Goal: Transaction & Acquisition: Purchase product/service

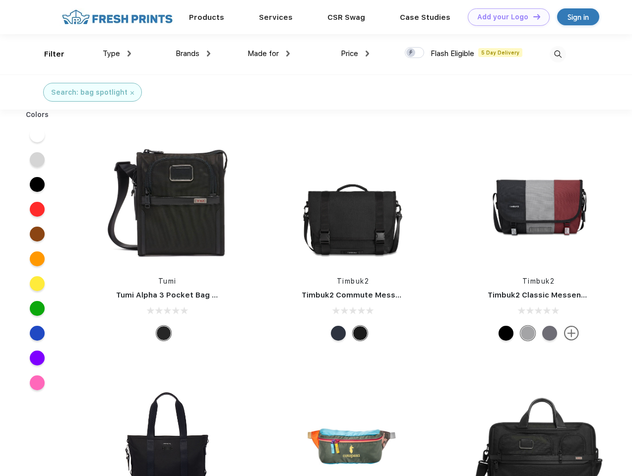
click at [505, 17] on link "Add your Logo Design Tool" at bounding box center [509, 16] width 82 height 17
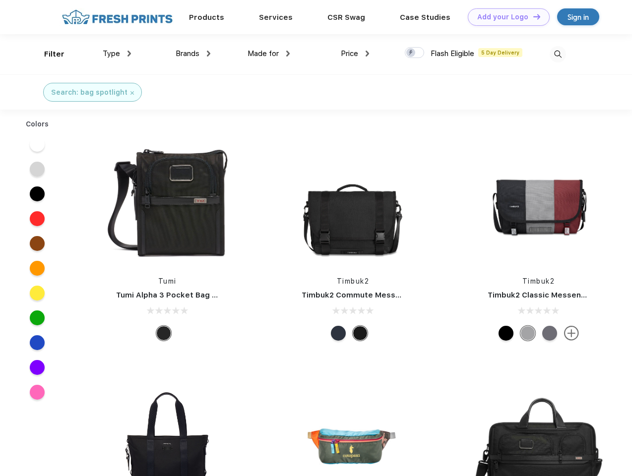
click at [0, 0] on div "Design Tool" at bounding box center [0, 0] width 0 height 0
click at [533, 16] on link "Add your Logo Design Tool" at bounding box center [509, 16] width 82 height 17
click at [48, 54] on div "Filter" at bounding box center [54, 54] width 20 height 11
click at [117, 54] on span "Type" at bounding box center [111, 53] width 17 height 9
click at [193, 54] on span "Brands" at bounding box center [188, 53] width 24 height 9
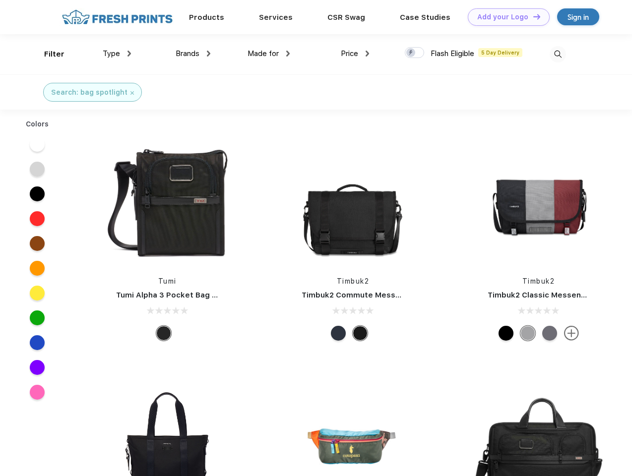
click at [269, 54] on span "Made for" at bounding box center [263, 53] width 31 height 9
click at [355, 54] on span "Price" at bounding box center [349, 53] width 17 height 9
click at [415, 53] on div at bounding box center [414, 52] width 19 height 11
click at [411, 53] on input "checkbox" at bounding box center [408, 50] width 6 height 6
click at [558, 54] on img at bounding box center [558, 54] width 16 height 16
